Goal: Task Accomplishment & Management: Manage account settings

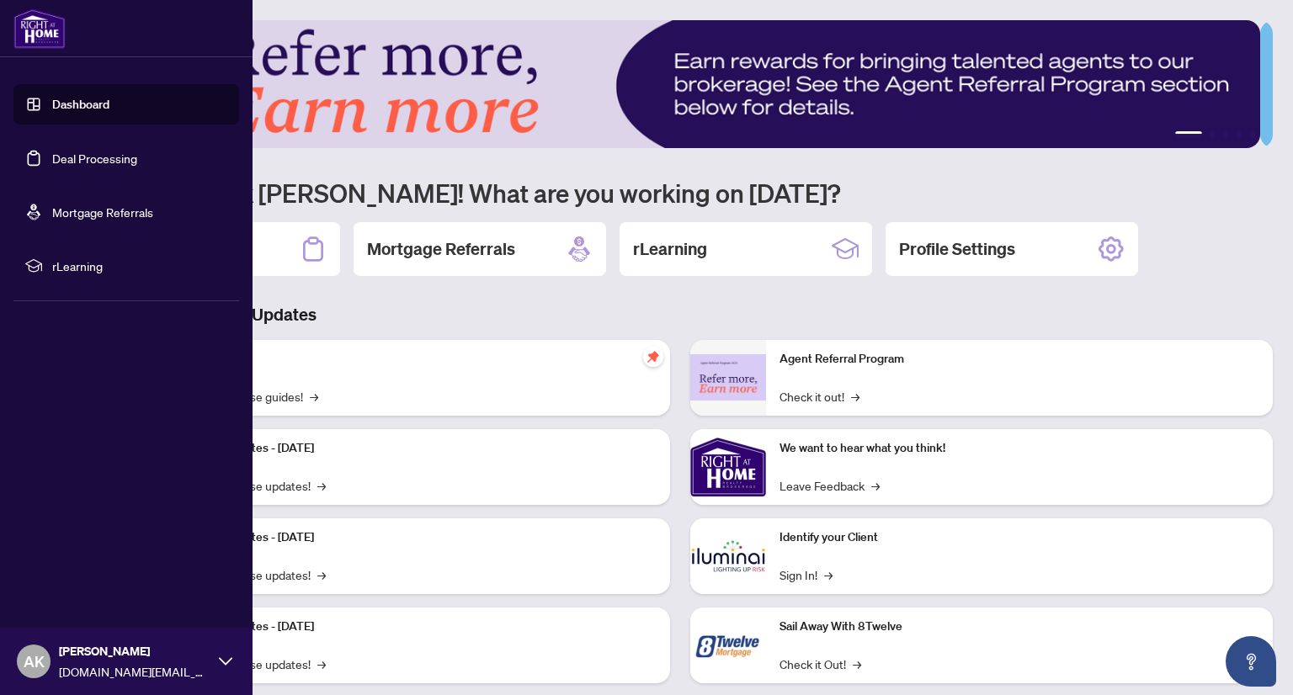
click at [91, 154] on link "Deal Processing" at bounding box center [94, 158] width 85 height 15
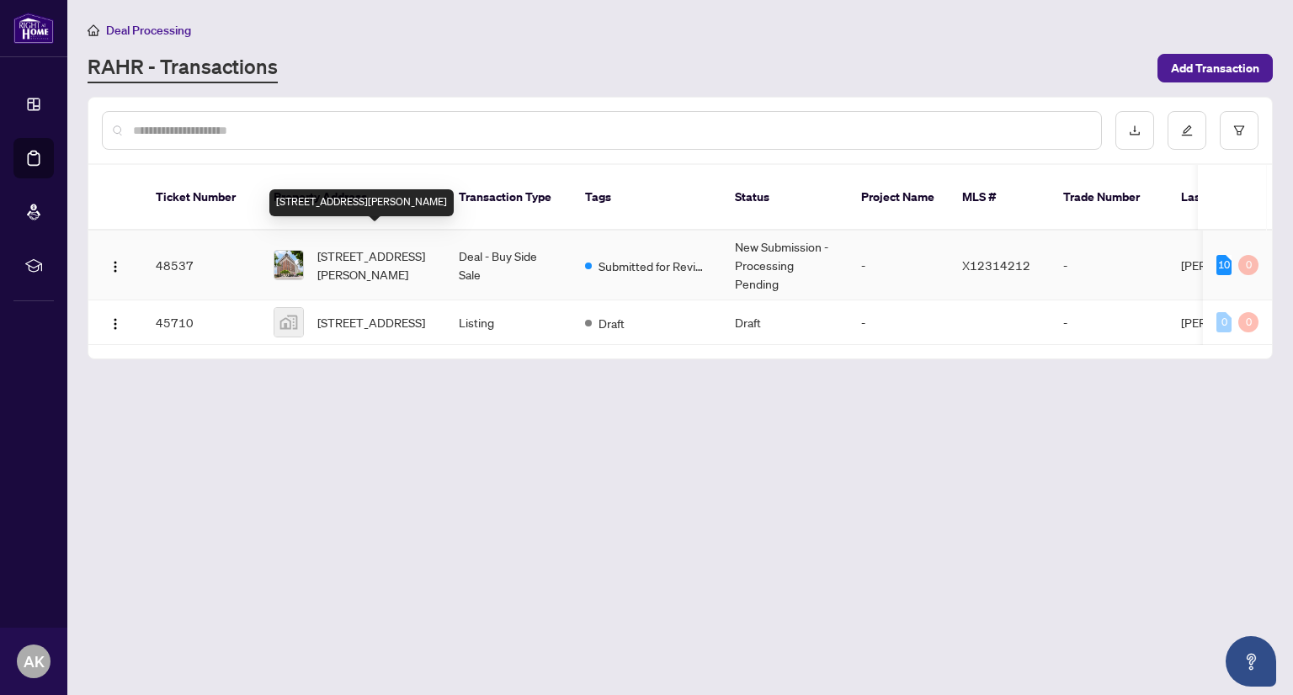
click at [361, 247] on span "[STREET_ADDRESS][PERSON_NAME]" at bounding box center [374, 265] width 114 height 37
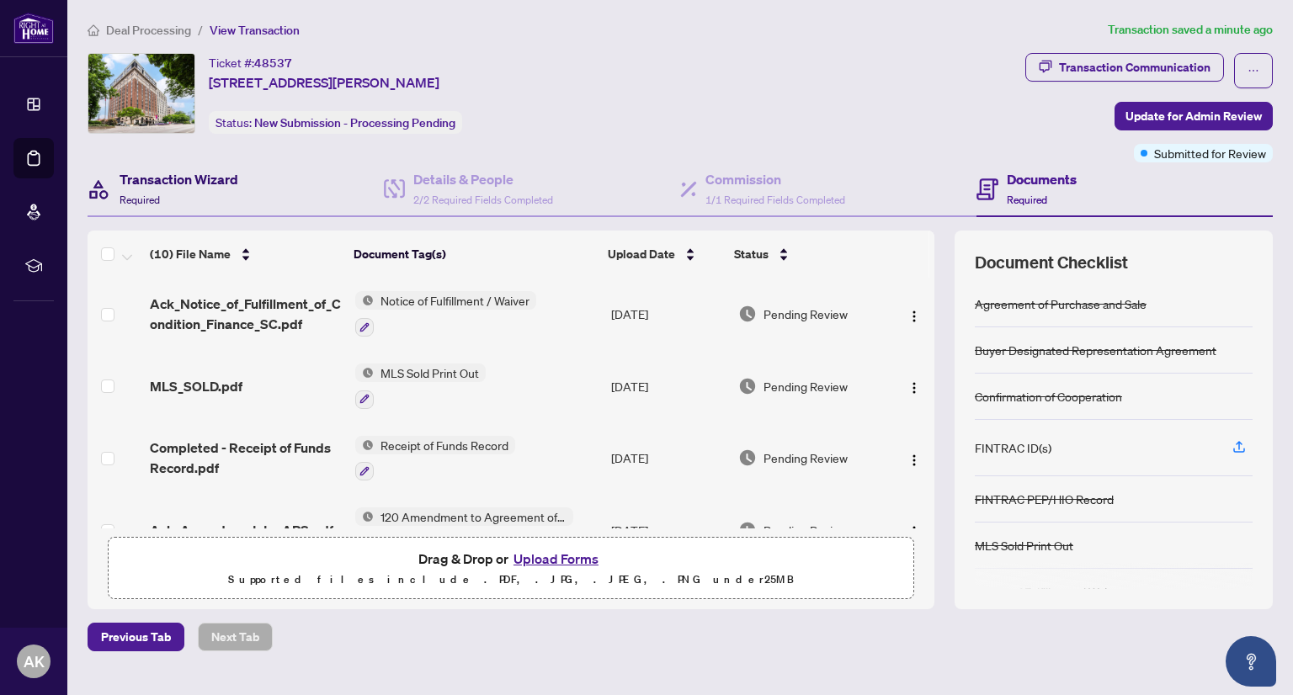
click at [209, 177] on h4 "Transaction Wizard" at bounding box center [179, 179] width 119 height 20
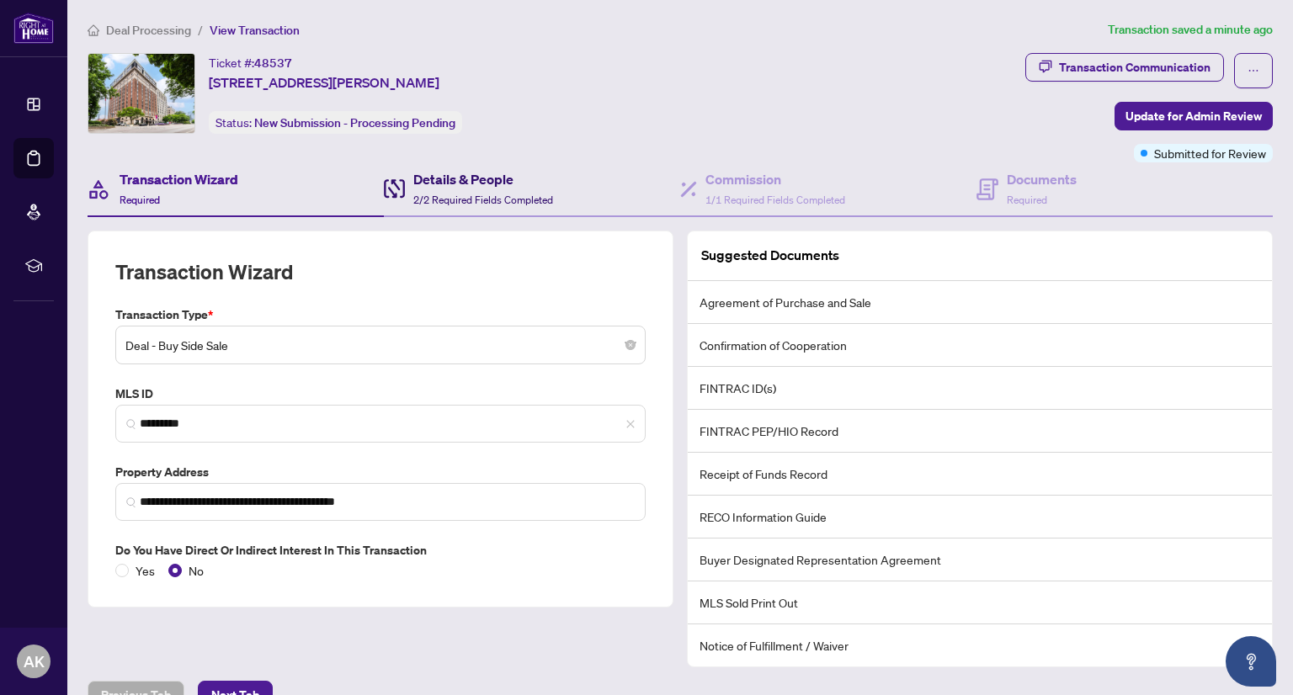
click at [476, 176] on h4 "Details & People" at bounding box center [483, 179] width 140 height 20
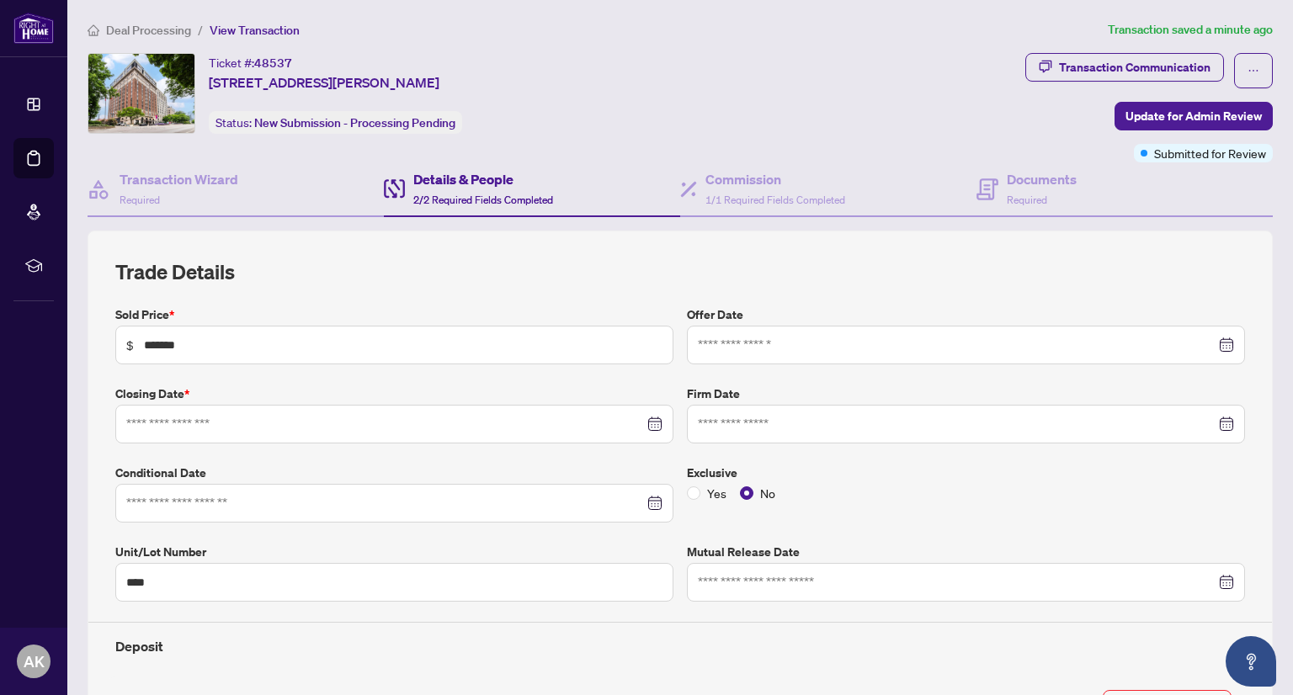
type input "**********"
click at [749, 182] on h4 "Commission" at bounding box center [775, 179] width 140 height 20
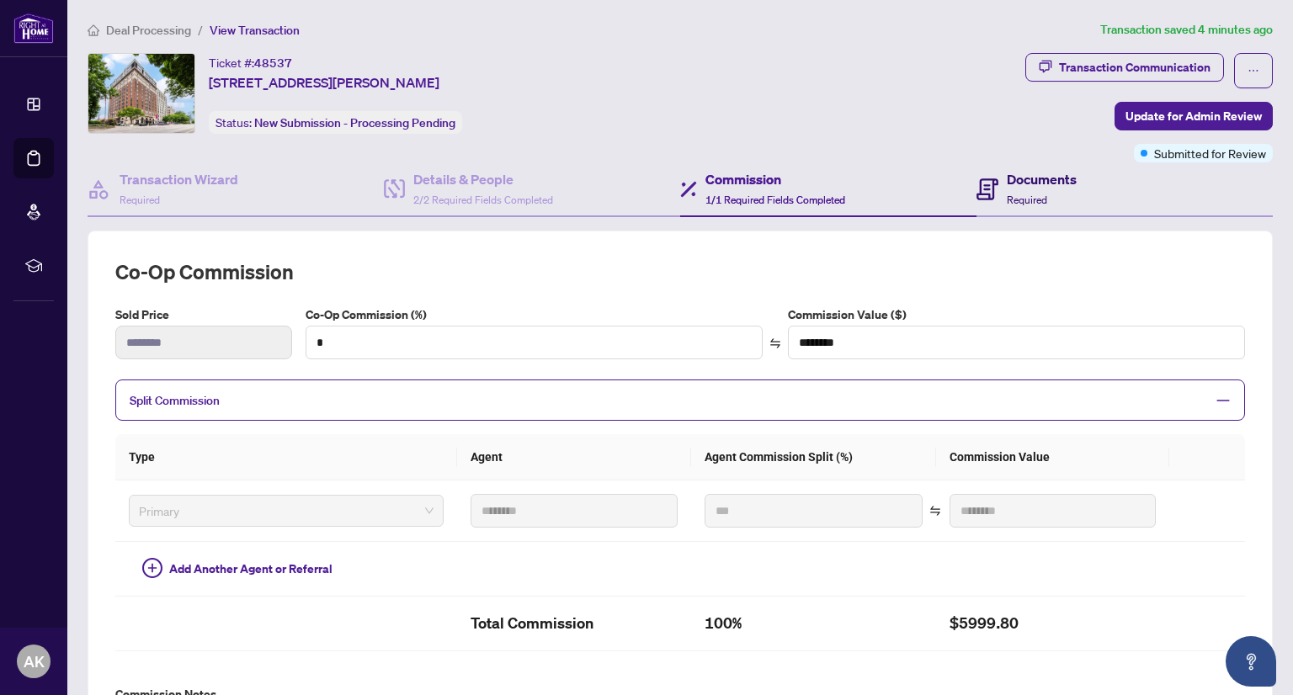
click at [1040, 177] on h4 "Documents" at bounding box center [1042, 179] width 70 height 20
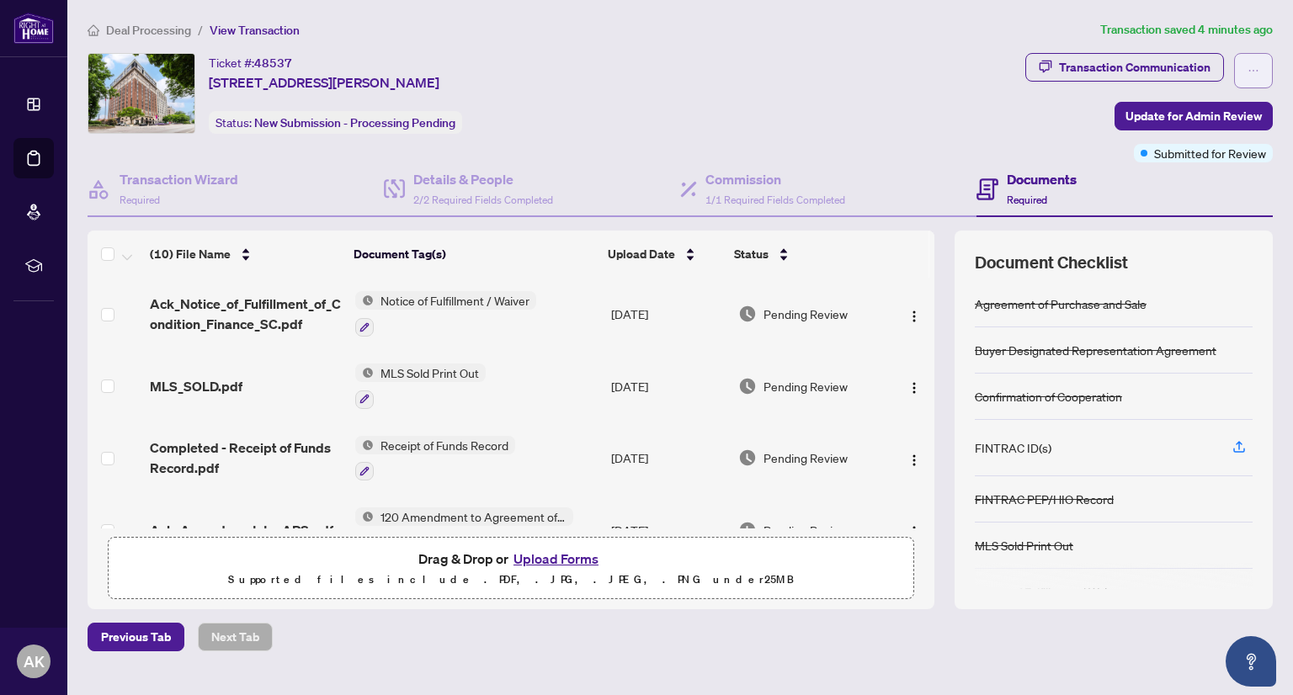
click at [1248, 65] on icon "ellipsis" at bounding box center [1254, 71] width 12 height 12
click at [158, 28] on span "Deal Processing" at bounding box center [148, 30] width 85 height 15
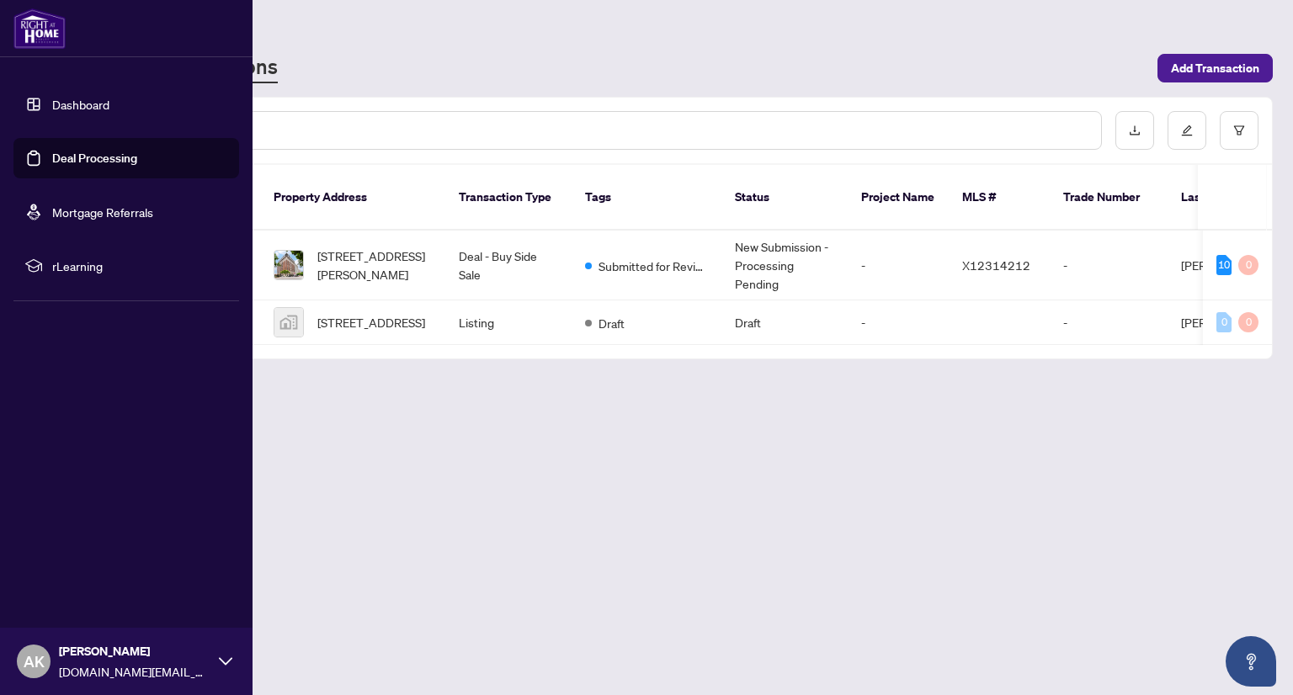
click at [88, 98] on link "Dashboard" at bounding box center [80, 104] width 57 height 15
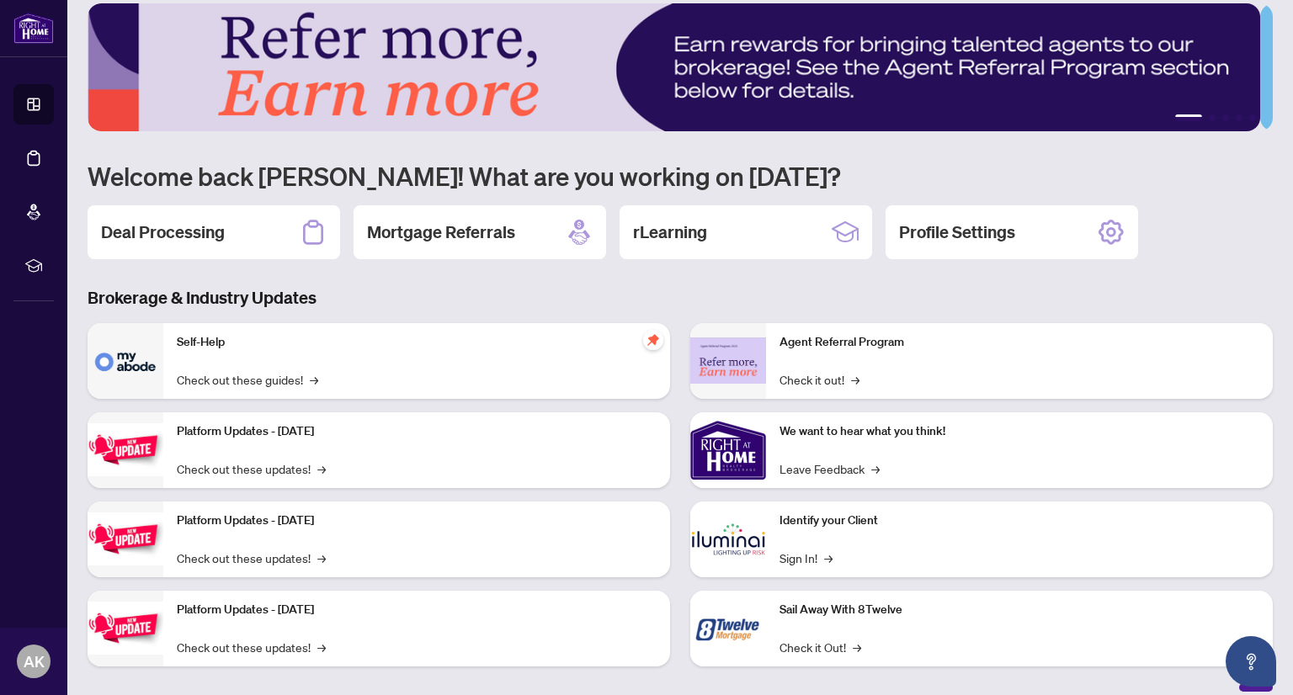
scroll to position [32, 0]
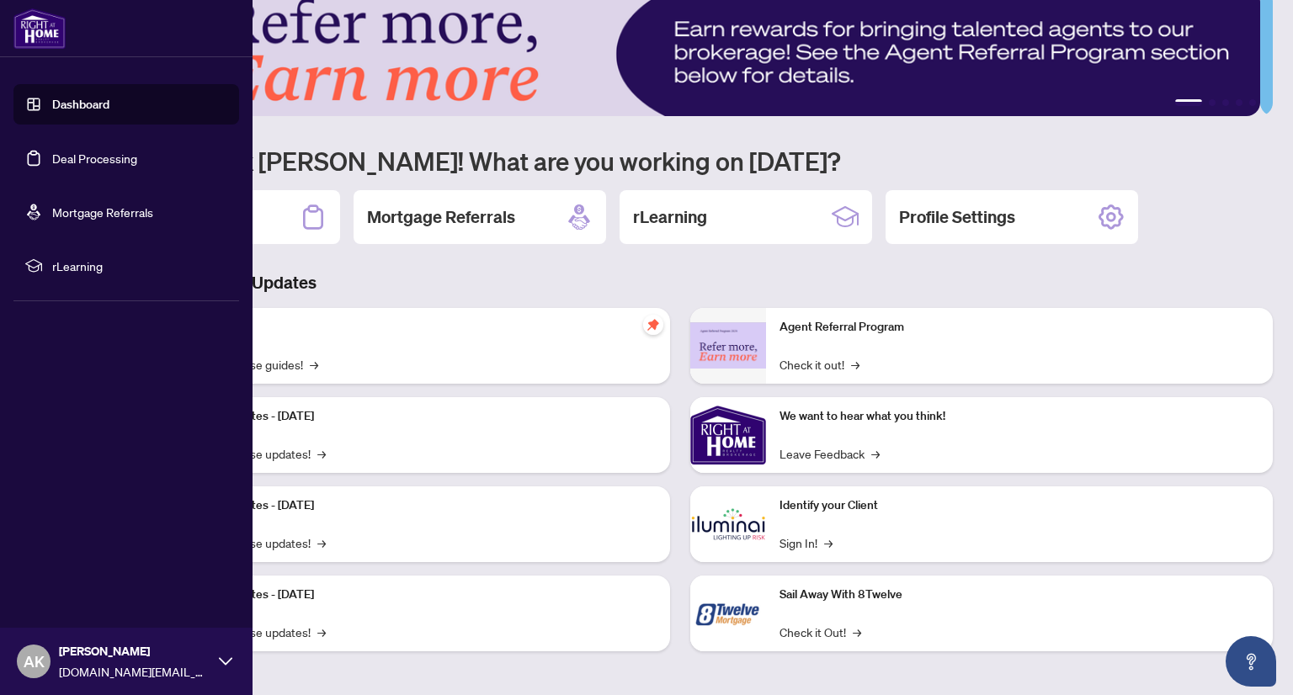
click at [67, 156] on link "Deal Processing" at bounding box center [94, 158] width 85 height 15
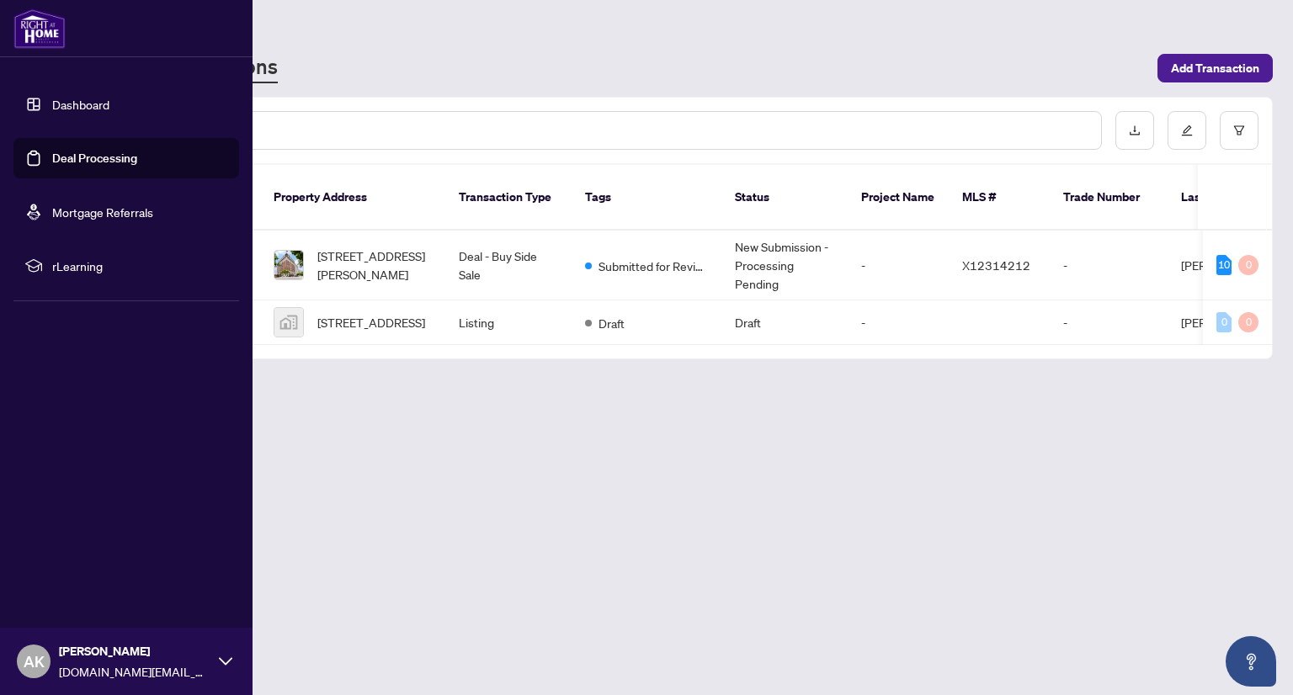
click at [88, 205] on link "Mortgage Referrals" at bounding box center [102, 212] width 101 height 15
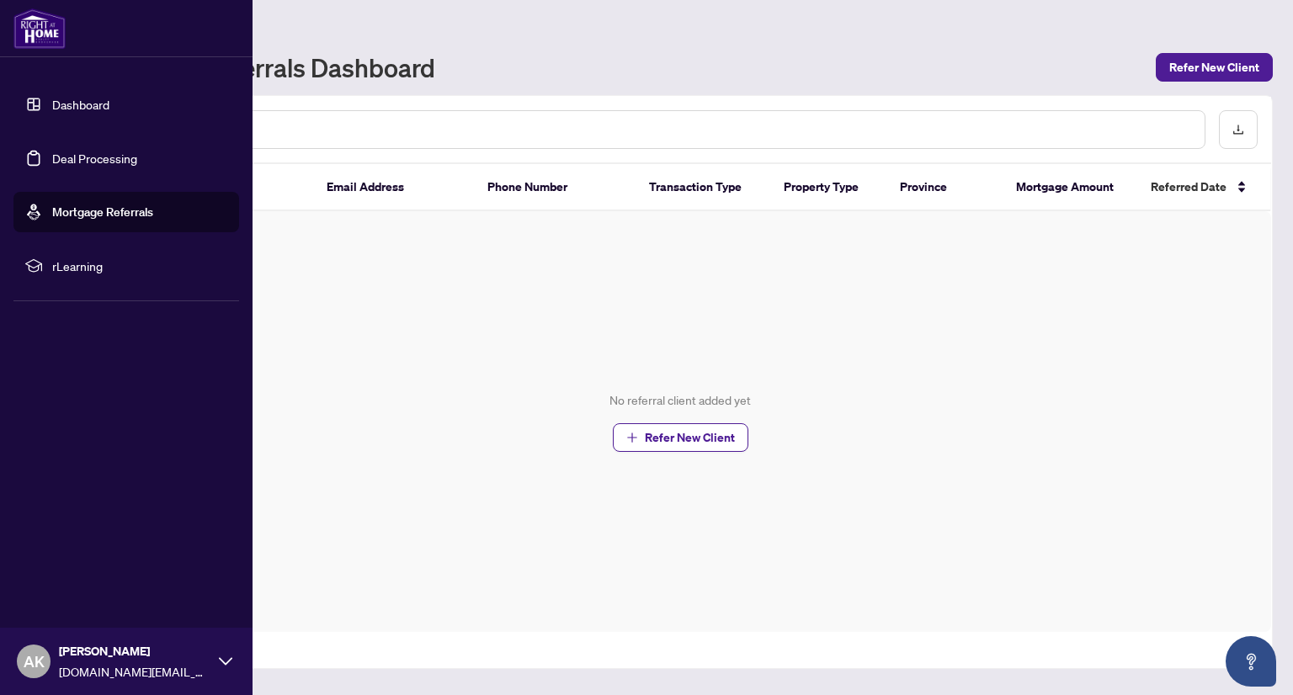
click at [77, 105] on link "Dashboard" at bounding box center [80, 104] width 57 height 15
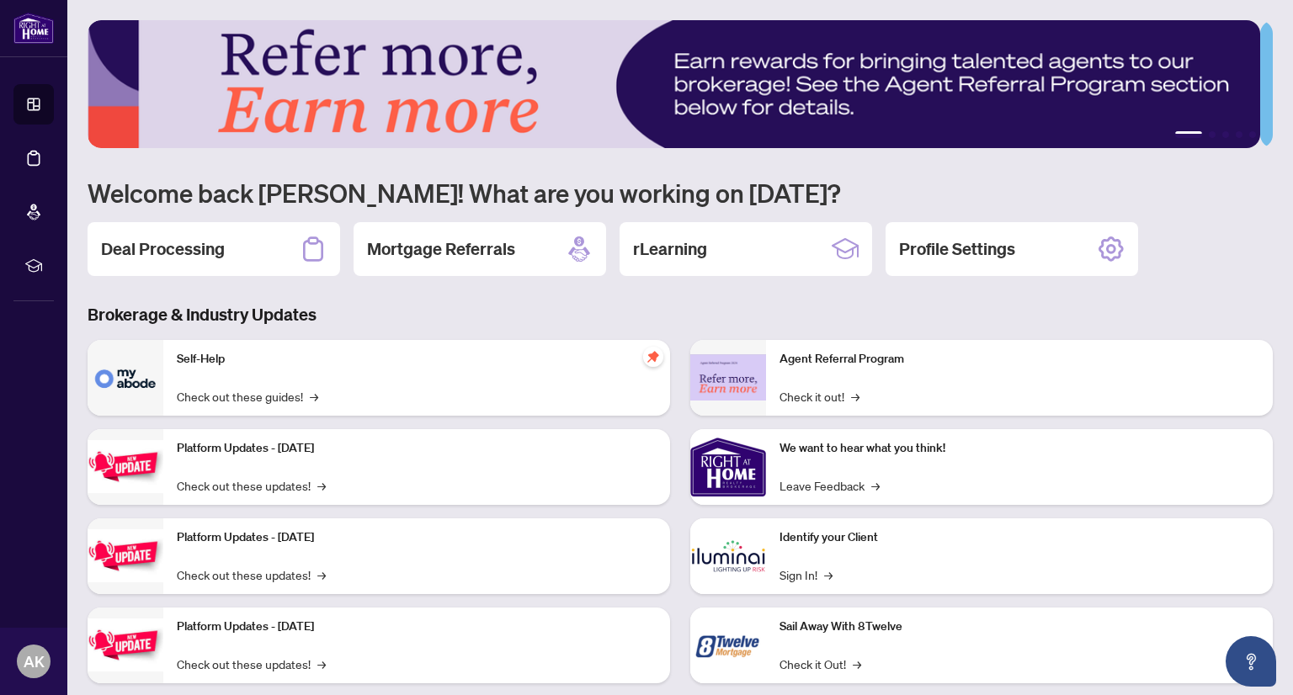
click at [748, 306] on h3 "Brokerage & Industry Updates" at bounding box center [680, 315] width 1185 height 24
